Goal: Task Accomplishment & Management: Manage account settings

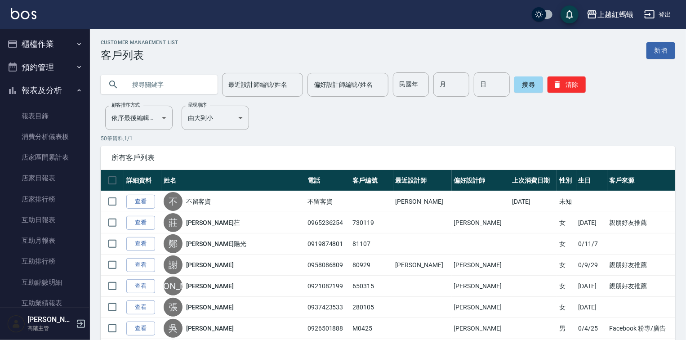
scroll to position [822, 0]
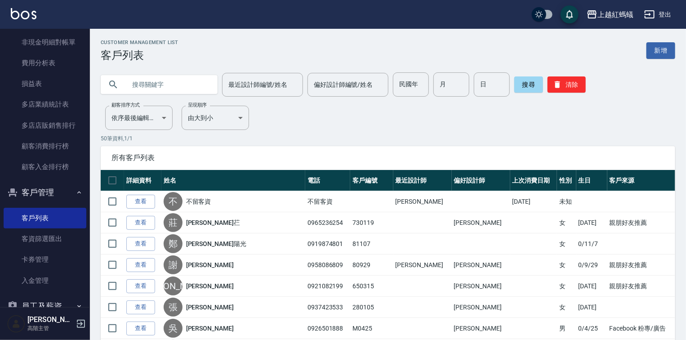
click at [207, 84] on input "text" at bounding box center [168, 84] width 84 height 24
type input "陳"
click at [534, 84] on button "搜尋" at bounding box center [528, 84] width 29 height 16
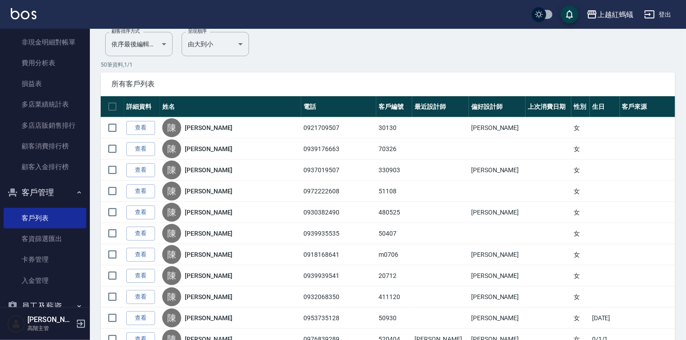
scroll to position [0, 0]
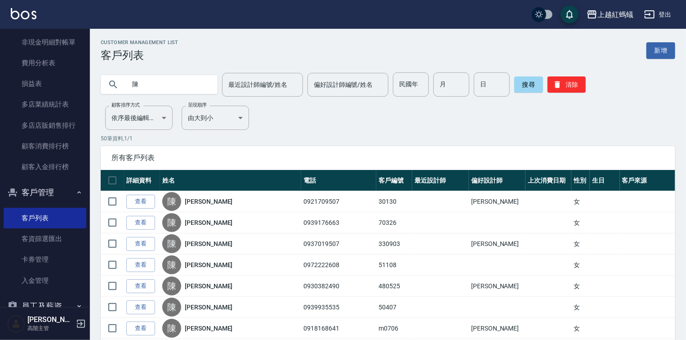
click at [161, 80] on input "陳" at bounding box center [168, 84] width 84 height 24
type input "0"
type input "1108"
click at [531, 81] on button "搜尋" at bounding box center [528, 84] width 29 height 16
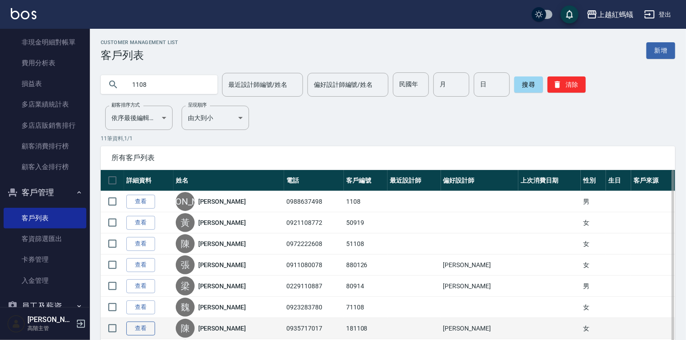
click at [151, 325] on link "查看" at bounding box center [140, 328] width 29 height 14
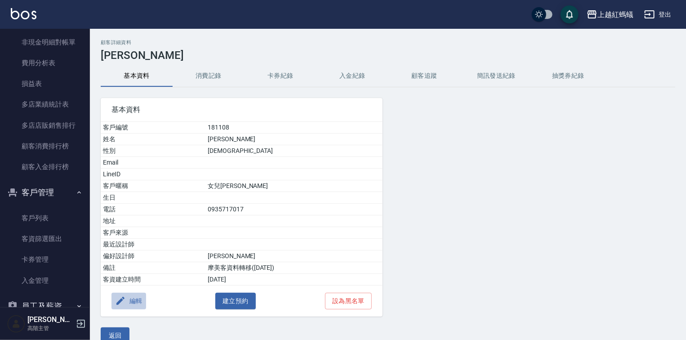
click at [135, 299] on button "編輯" at bounding box center [128, 300] width 35 height 17
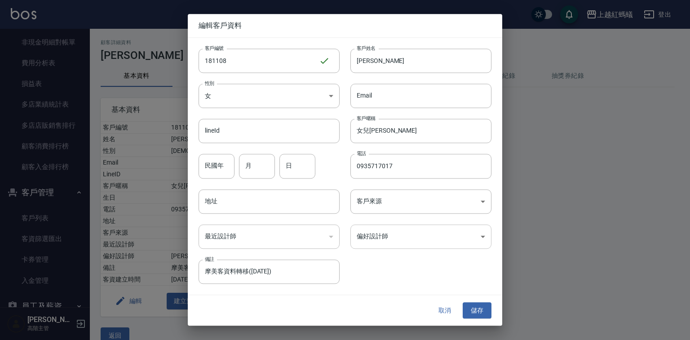
click at [416, 242] on body "上越紅螞蟻 登出 櫃檯作業 打帳單 帳單列表 掛單列表 座位開單 營業儀表板 現金收支登錄 高階收支登錄 材料自購登錄 每日結帳 排班表 現場電腦打卡 掃碼打…" at bounding box center [345, 177] width 690 height 354
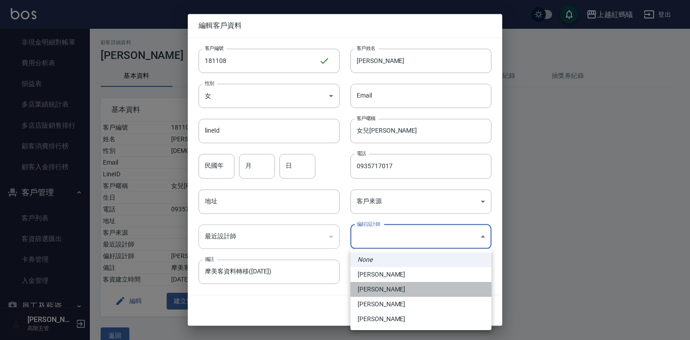
click at [388, 290] on li "[PERSON_NAME]" at bounding box center [420, 289] width 141 height 15
type input "9efc15fe-67de-409c-bc0a-e53cf4b7ff6b"
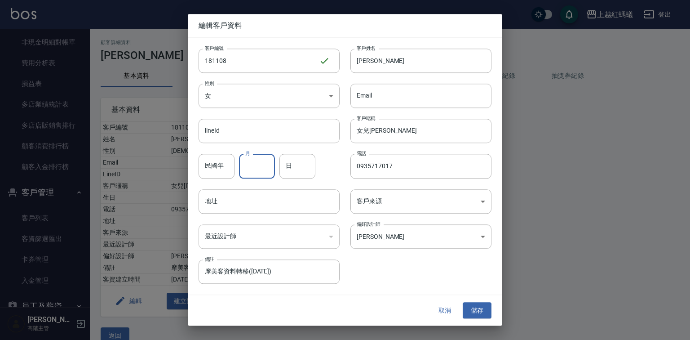
click at [257, 160] on input "月" at bounding box center [257, 166] width 36 height 24
type input "11"
click at [294, 165] on input "日" at bounding box center [297, 166] width 36 height 24
type input "8"
click at [478, 310] on button "儲存" at bounding box center [477, 310] width 29 height 17
